Goal: Task Accomplishment & Management: Manage account settings

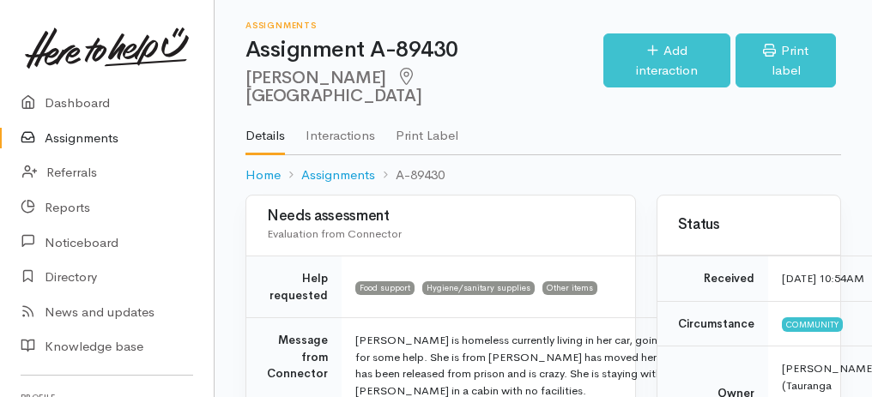
click at [66, 136] on link "Assignments" at bounding box center [107, 138] width 214 height 35
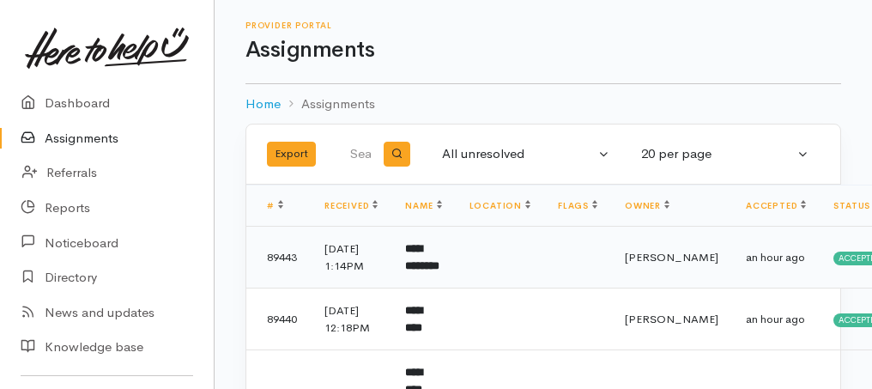
click at [433, 272] on td "**********" at bounding box center [423, 258] width 64 height 62
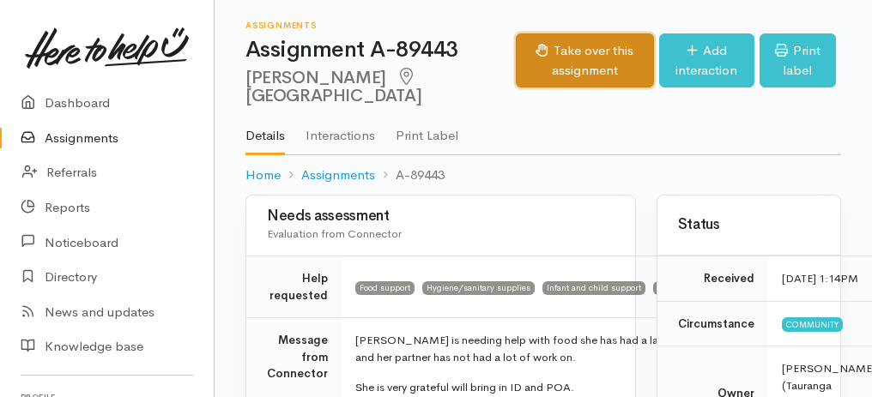
click at [536, 57] on icon "button" at bounding box center [542, 50] width 13 height 13
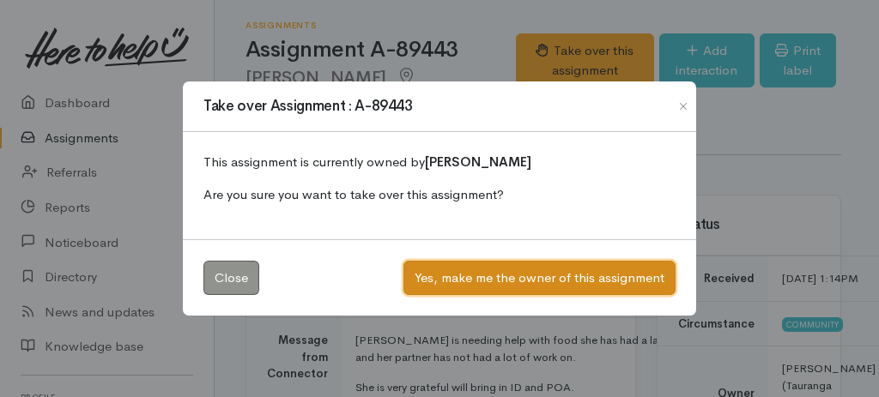
click at [506, 271] on button "Yes, make me the owner of this assignment" at bounding box center [539, 278] width 272 height 35
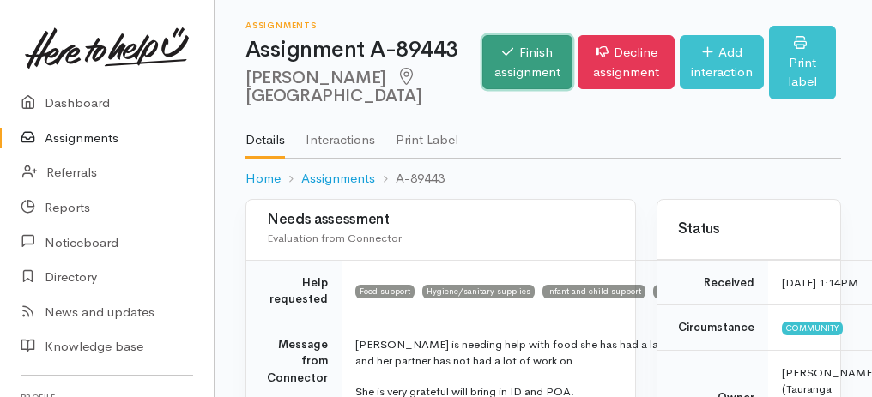
click at [482, 52] on link "Finish assignment" at bounding box center [527, 62] width 90 height 54
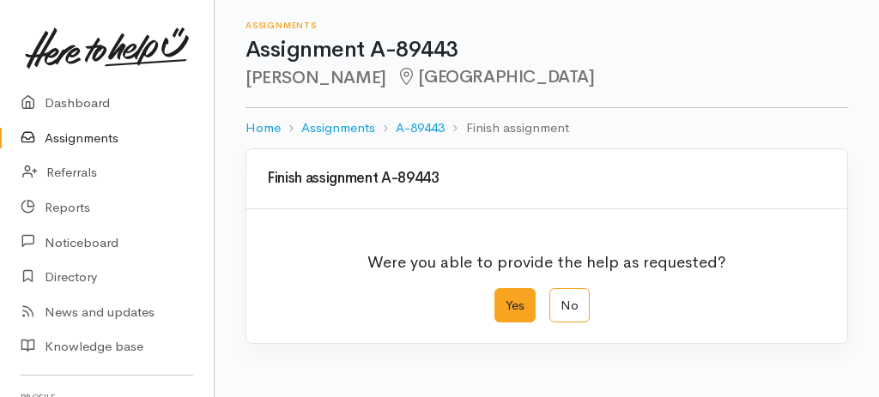
click at [497, 301] on label "Yes" at bounding box center [514, 305] width 41 height 35
click at [497, 300] on input "Yes" at bounding box center [499, 293] width 11 height 11
radio input "true"
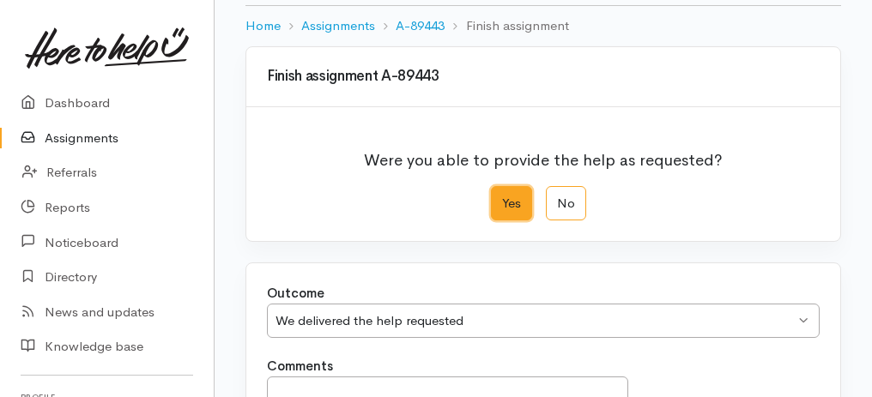
scroll to position [286, 0]
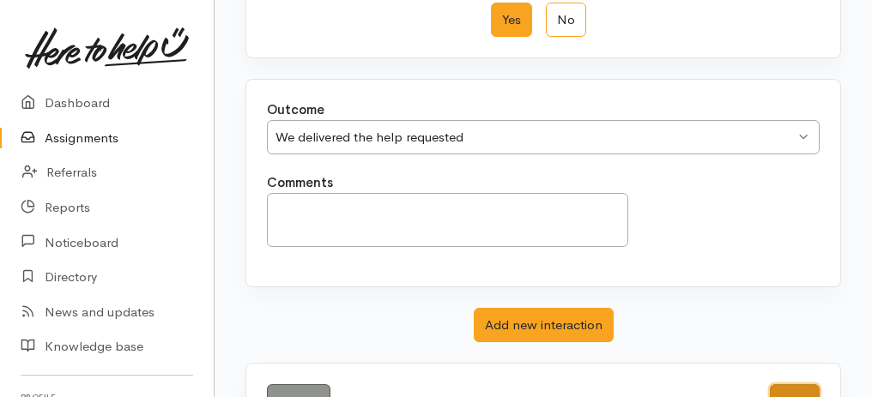
click at [799, 386] on button "Save" at bounding box center [795, 402] width 50 height 35
